Goal: Contribute content: Contribute content

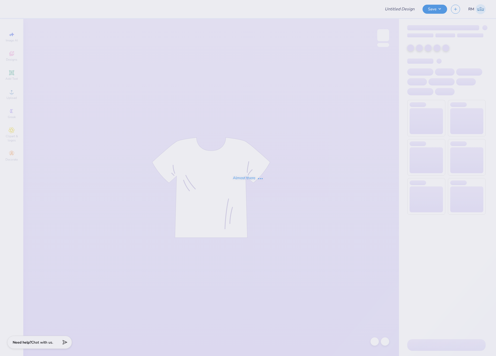
type input "surf team sample"
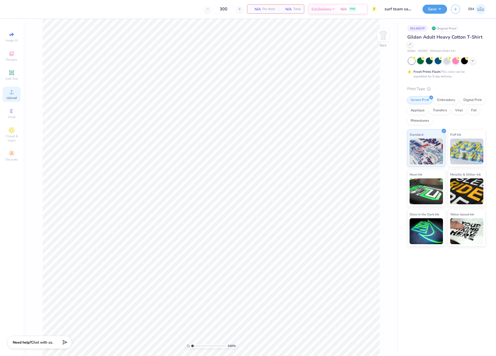
click at [10, 93] on icon at bounding box center [12, 92] width 6 height 6
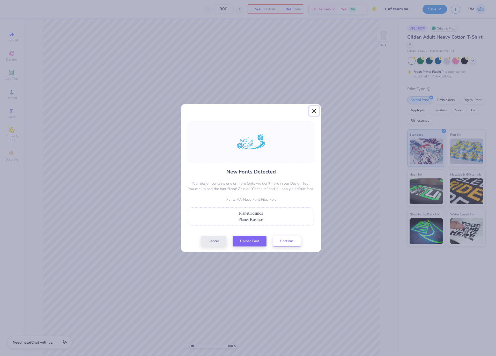
click at [310, 107] on button "Close" at bounding box center [314, 111] width 10 height 10
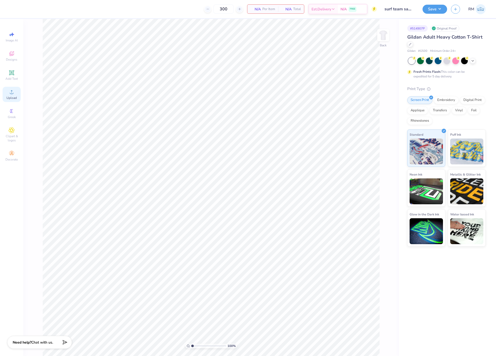
click at [7, 93] on div "Upload" at bounding box center [12, 94] width 18 height 15
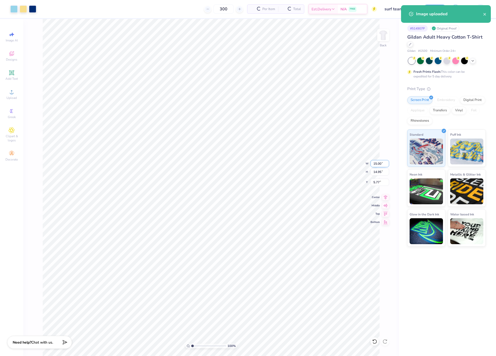
click at [377, 166] on input "15.00" at bounding box center [379, 163] width 19 height 7
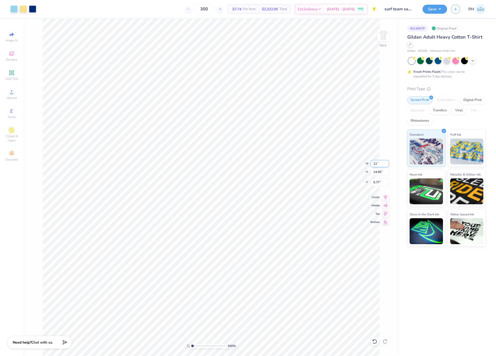
type input "11.00"
type input "10.96"
click at [380, 182] on input "7.77" at bounding box center [379, 182] width 19 height 7
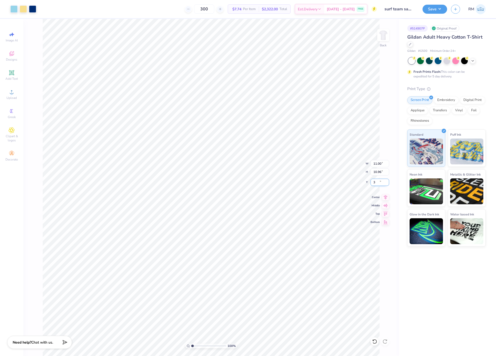
type input "3.00"
click at [435, 9] on button "Save" at bounding box center [434, 8] width 25 height 9
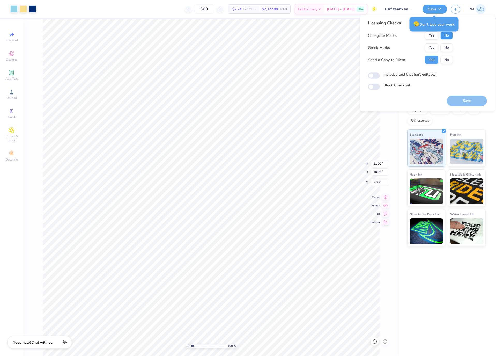
click at [445, 34] on button "No" at bounding box center [446, 35] width 12 height 8
click at [448, 44] on button "No" at bounding box center [446, 47] width 12 height 8
click at [474, 100] on button "Save" at bounding box center [467, 100] width 40 height 11
